Goal: Find specific page/section: Find specific page/section

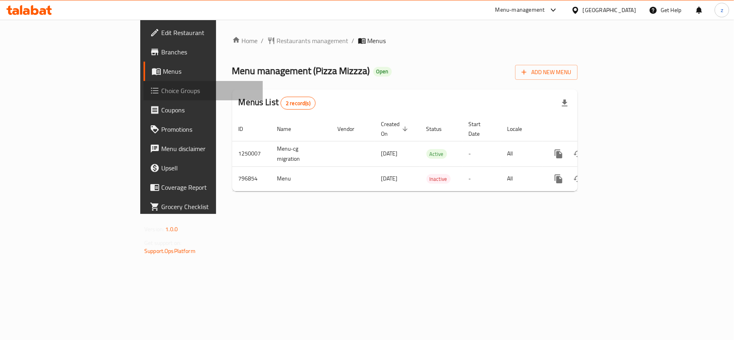
click at [161, 94] on span "Choice Groups" at bounding box center [208, 91] width 95 height 10
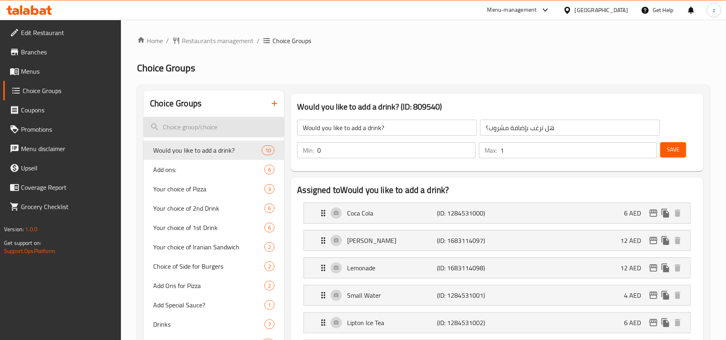
drag, startPoint x: 174, startPoint y: 118, endPoint x: 181, endPoint y: 125, distance: 9.4
click at [174, 118] on input "search" at bounding box center [213, 127] width 141 height 21
paste input "Your Choice Of Size"
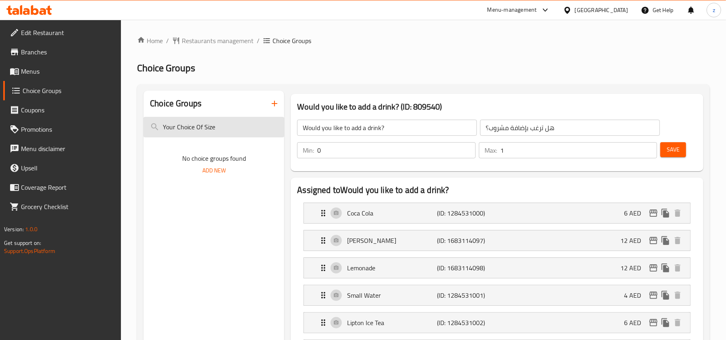
click at [250, 133] on input "Your Choice Of Size" at bounding box center [213, 127] width 141 height 21
type input "Your Choice Of Size"
click at [220, 42] on span "Restaurants management" at bounding box center [218, 41] width 72 height 10
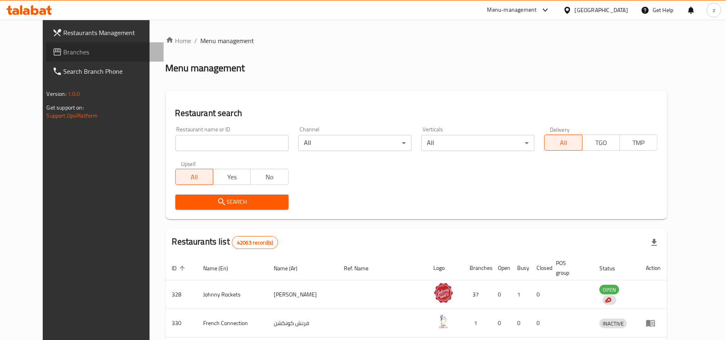
click at [64, 55] on span "Branches" at bounding box center [111, 52] width 94 height 10
